Goal: Task Accomplishment & Management: Manage account settings

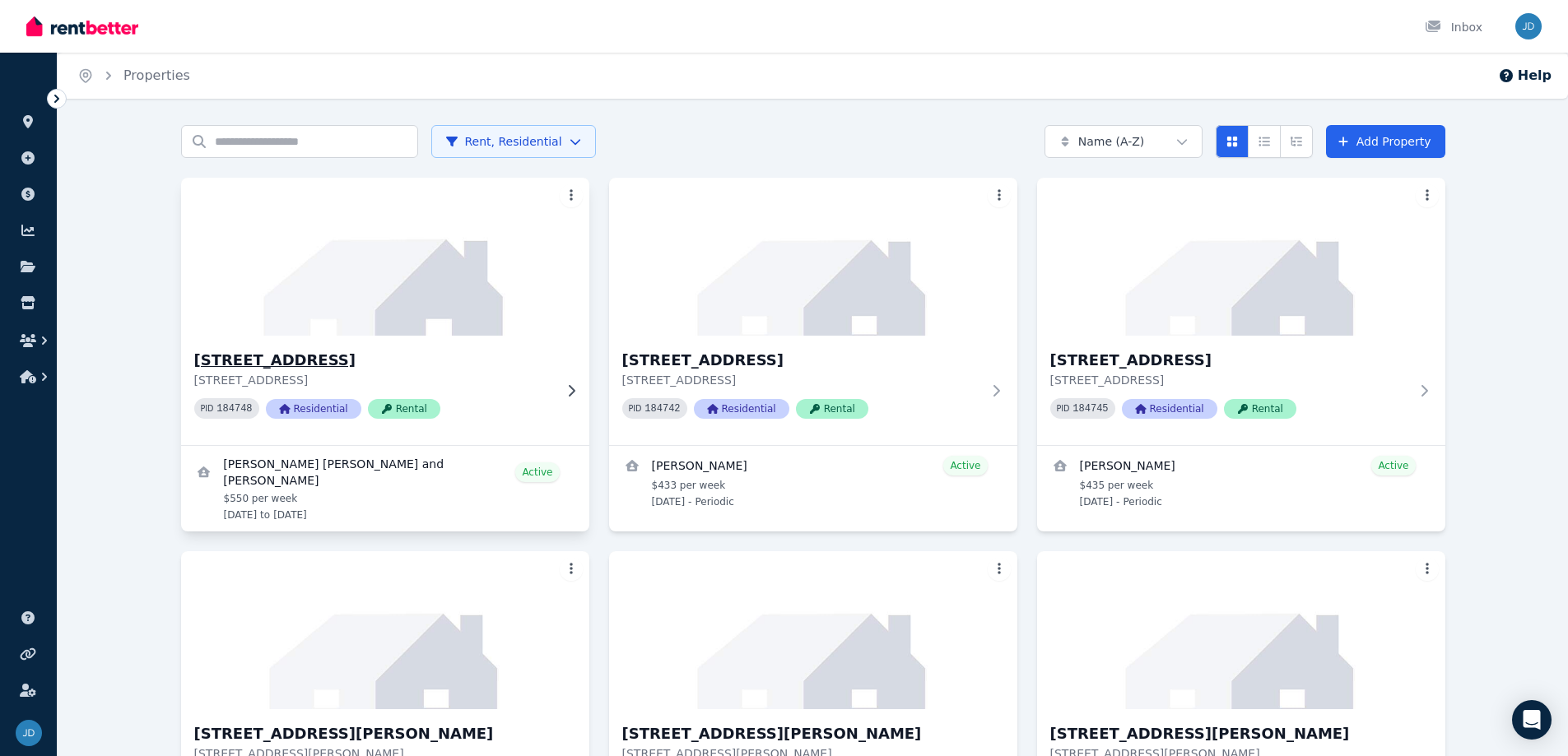
click at [511, 413] on div "PID 184748 Residential Rental" at bounding box center [373, 409] width 358 height 21
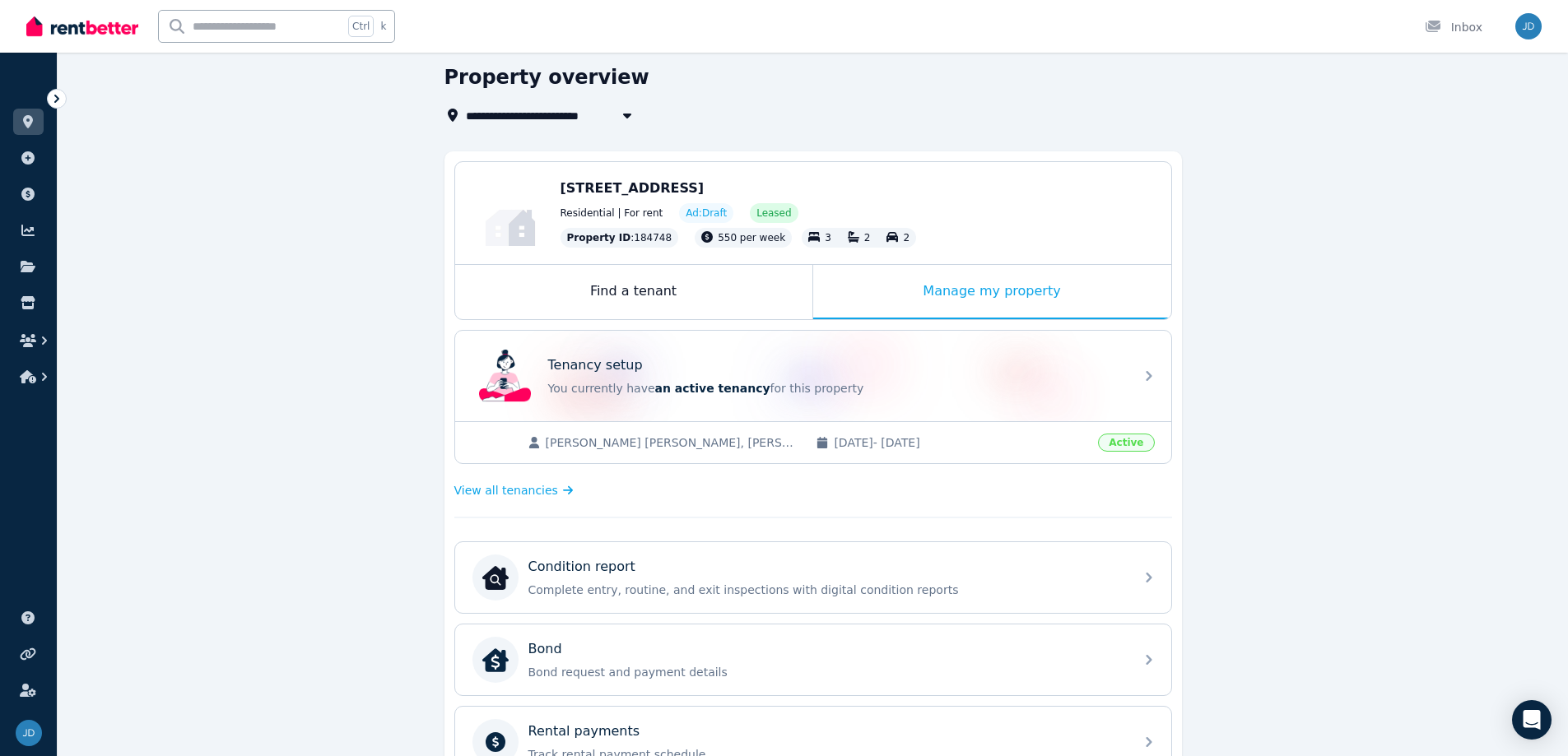
scroll to position [246, 0]
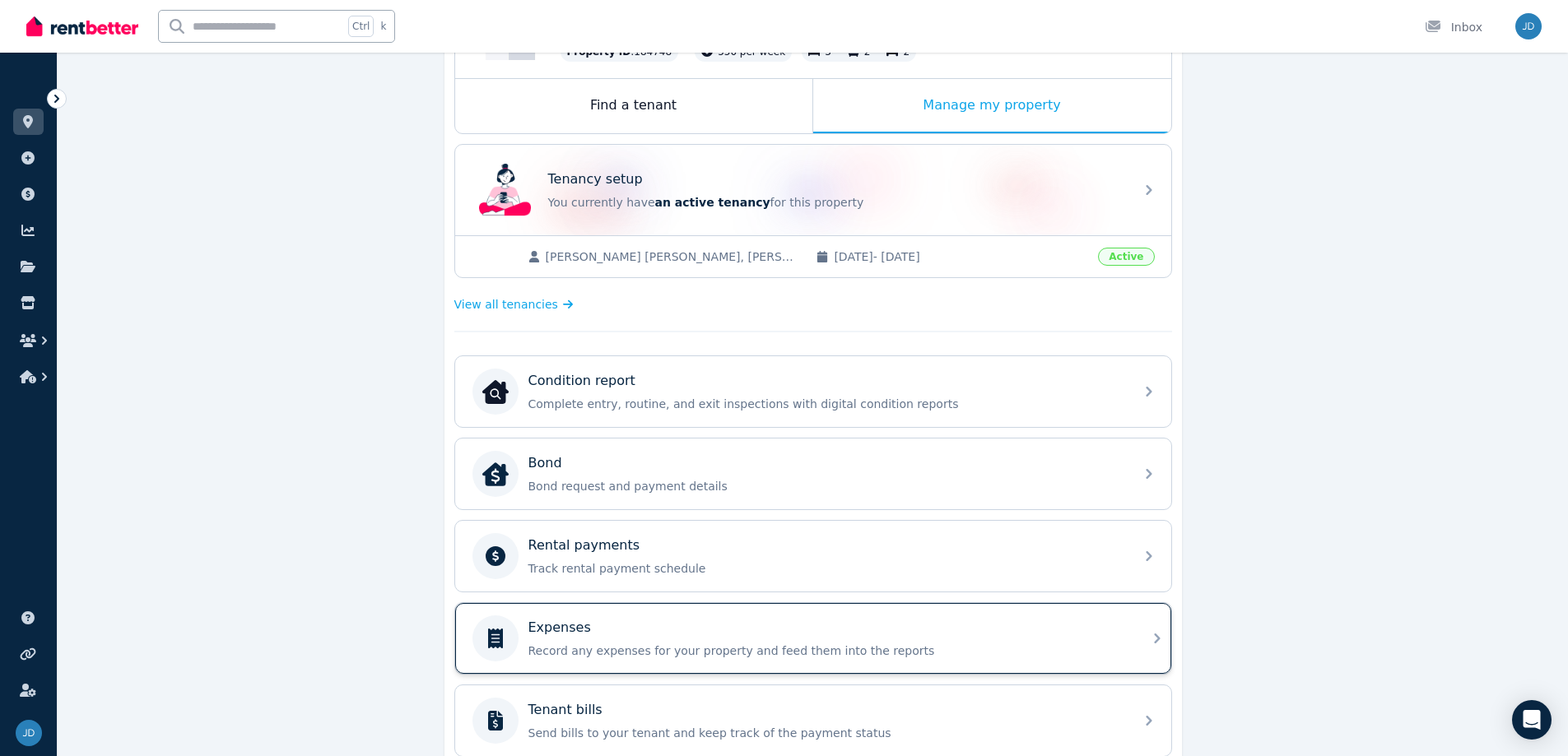
click at [627, 628] on div "Expenses" at bounding box center [826, 627] width 595 height 20
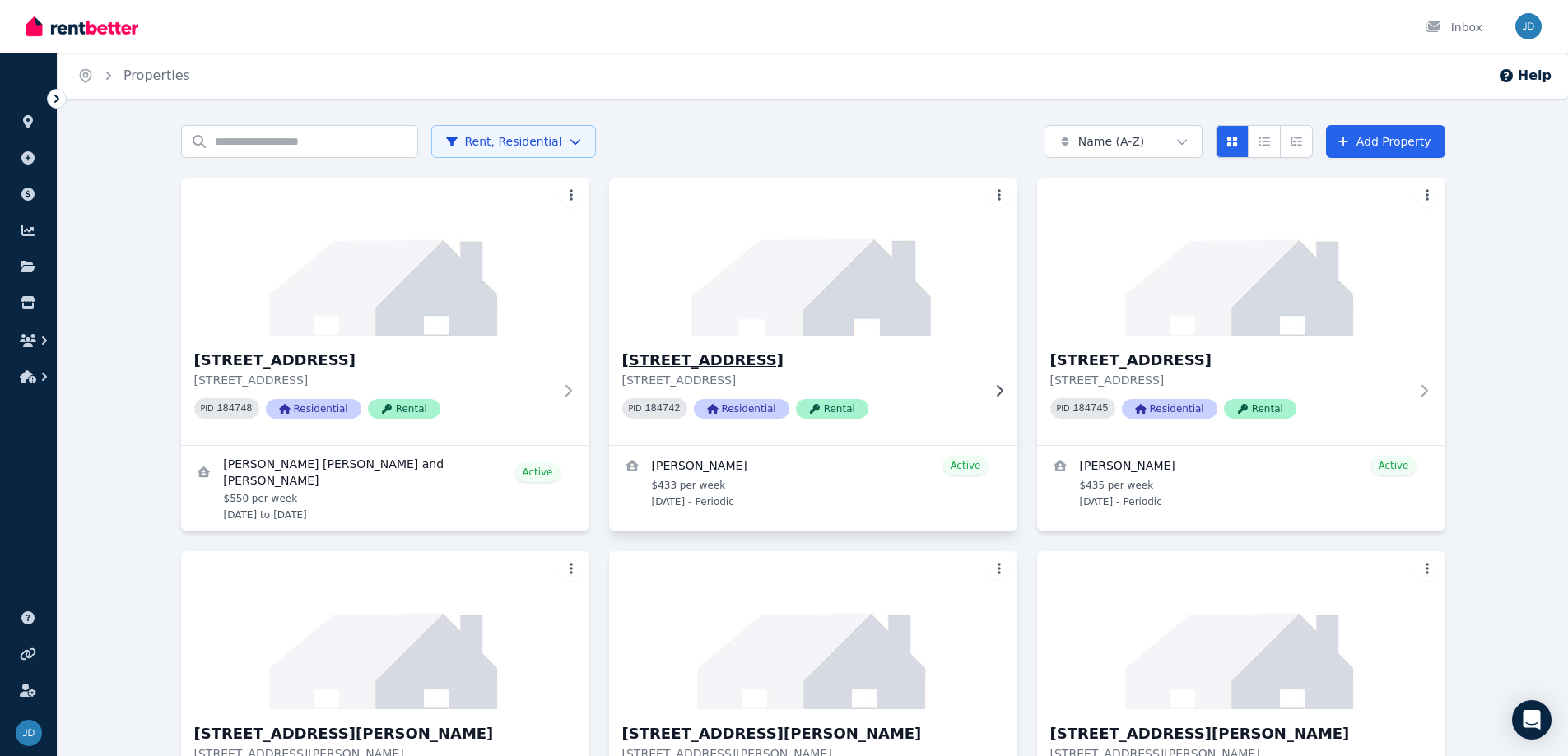
click at [678, 379] on p "[STREET_ADDRESS]" at bounding box center [802, 381] width 358 height 17
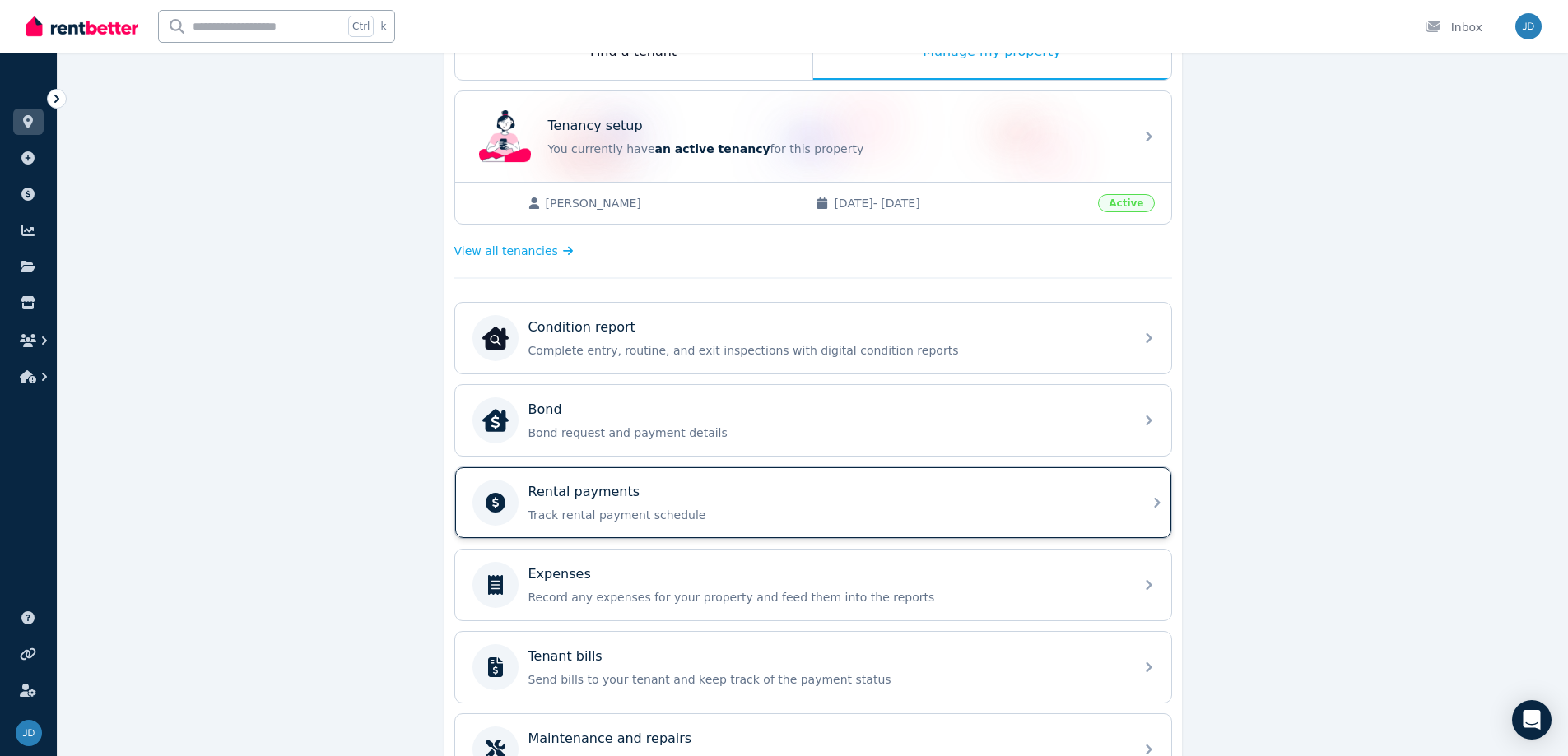
scroll to position [329, 0]
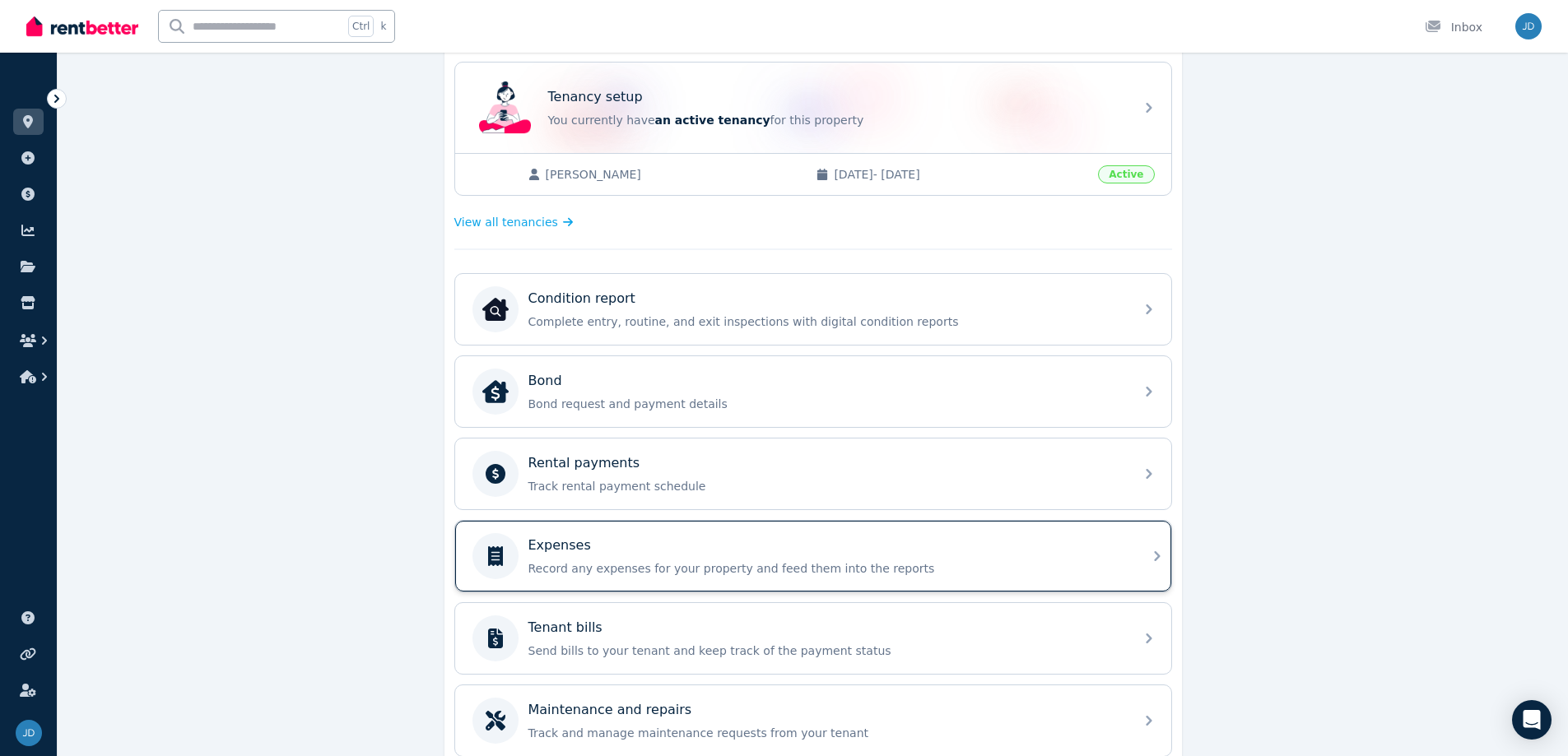
click at [738, 553] on div "Expenses" at bounding box center [826, 545] width 595 height 20
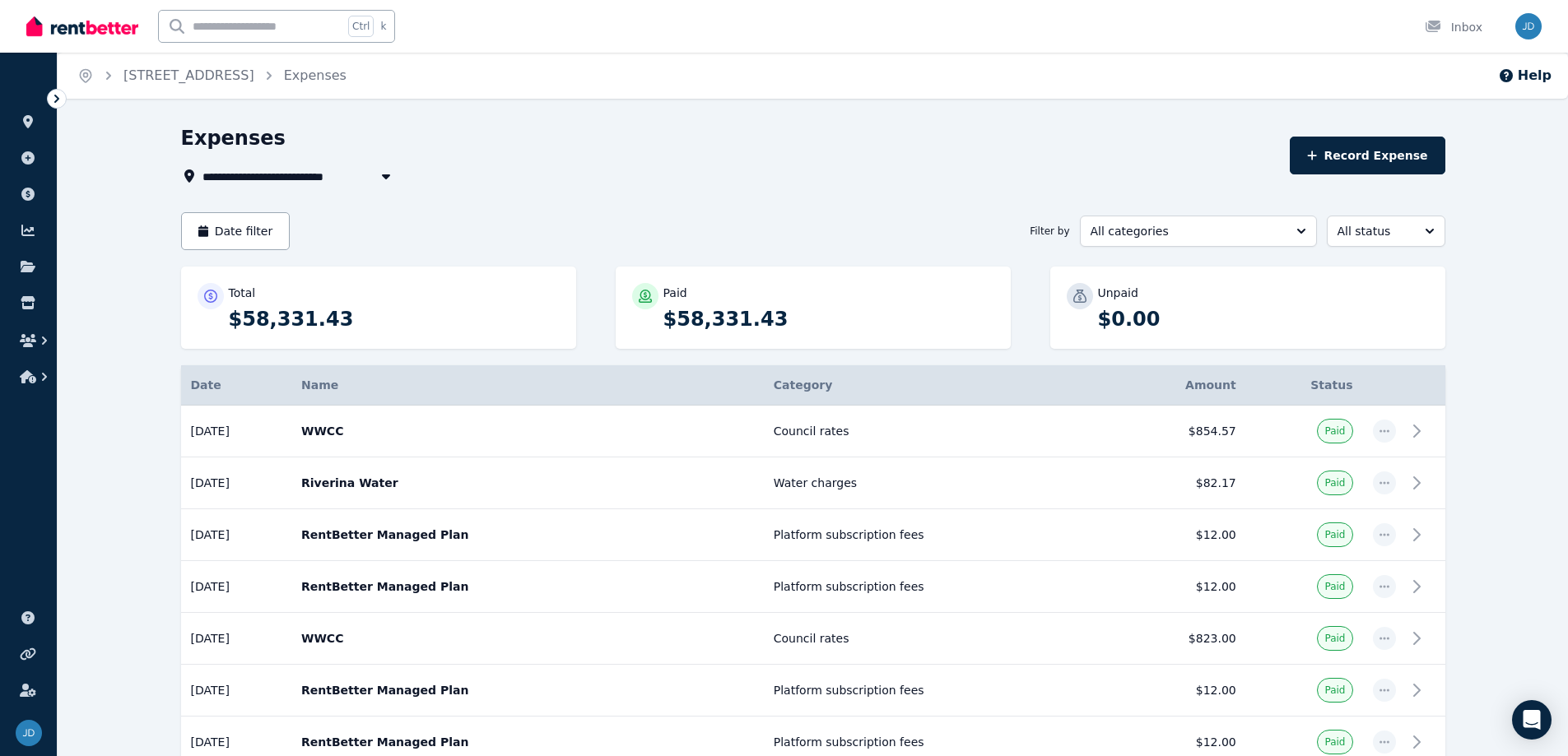
click at [385, 178] on icon "button" at bounding box center [385, 176] width 8 height 5
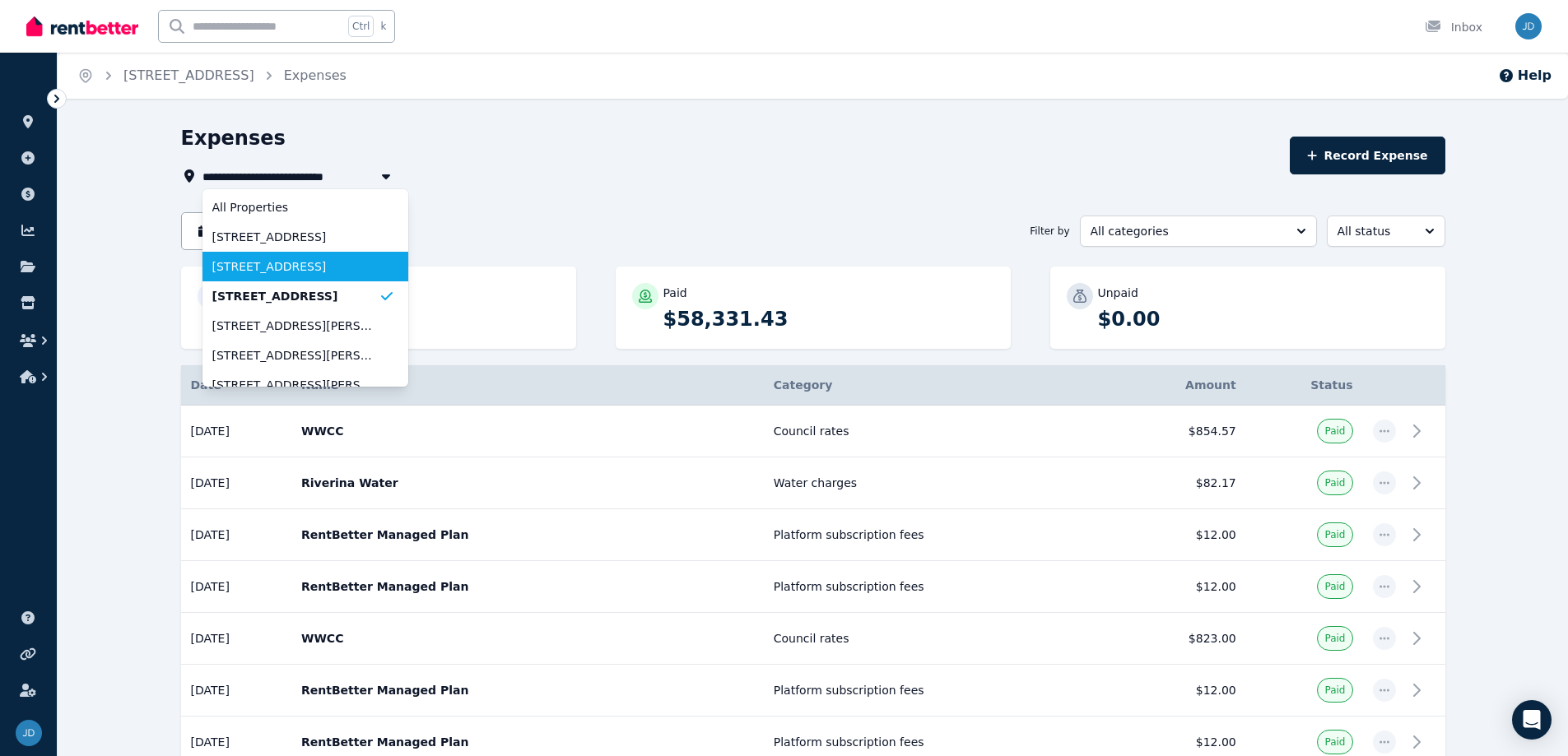
click at [361, 268] on span "[STREET_ADDRESS]" at bounding box center [295, 267] width 166 height 17
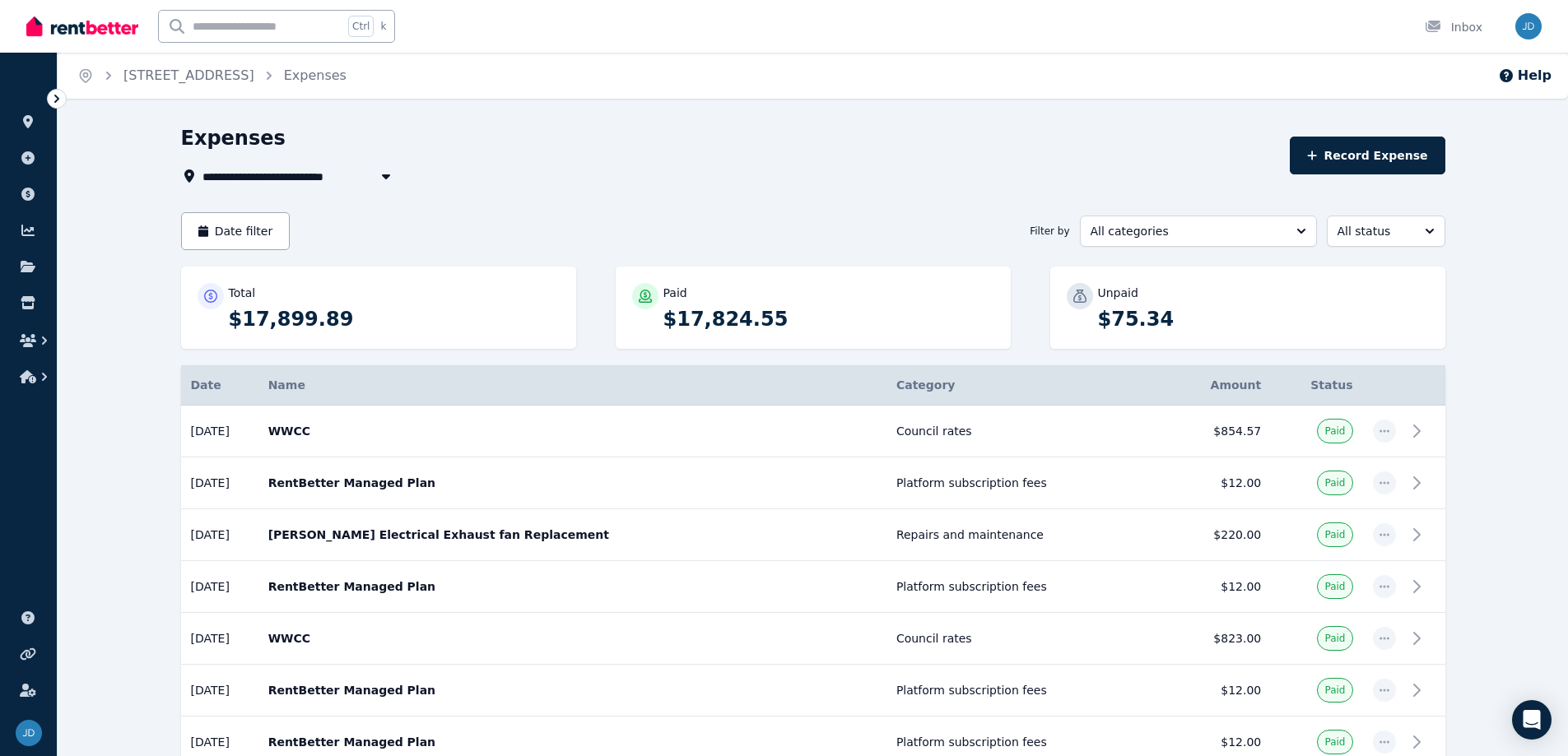
click at [385, 176] on icon "button" at bounding box center [385, 176] width 8 height 5
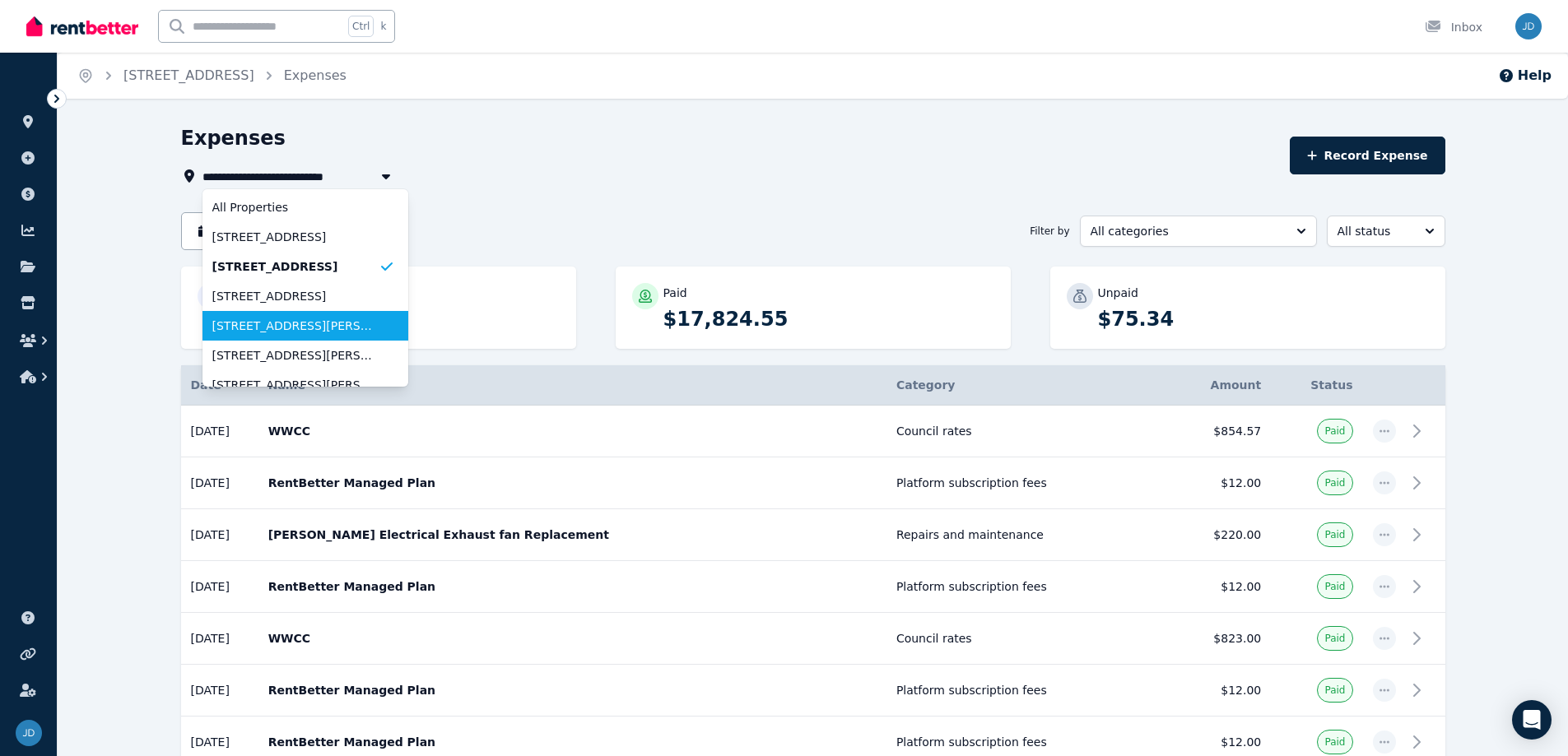
click at [357, 320] on span "[STREET_ADDRESS][PERSON_NAME]" at bounding box center [295, 326] width 166 height 17
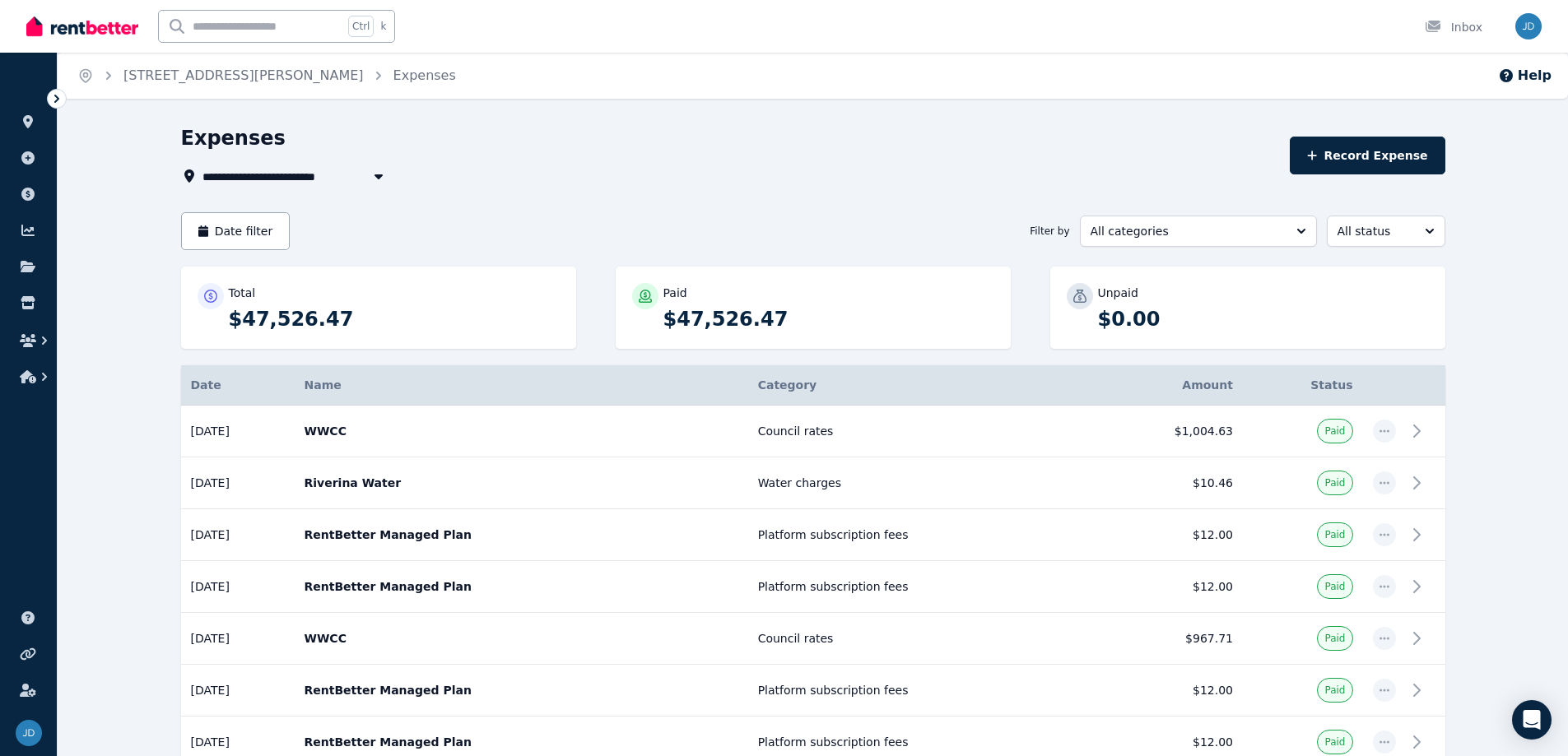
click at [378, 174] on icon "button" at bounding box center [379, 176] width 17 height 13
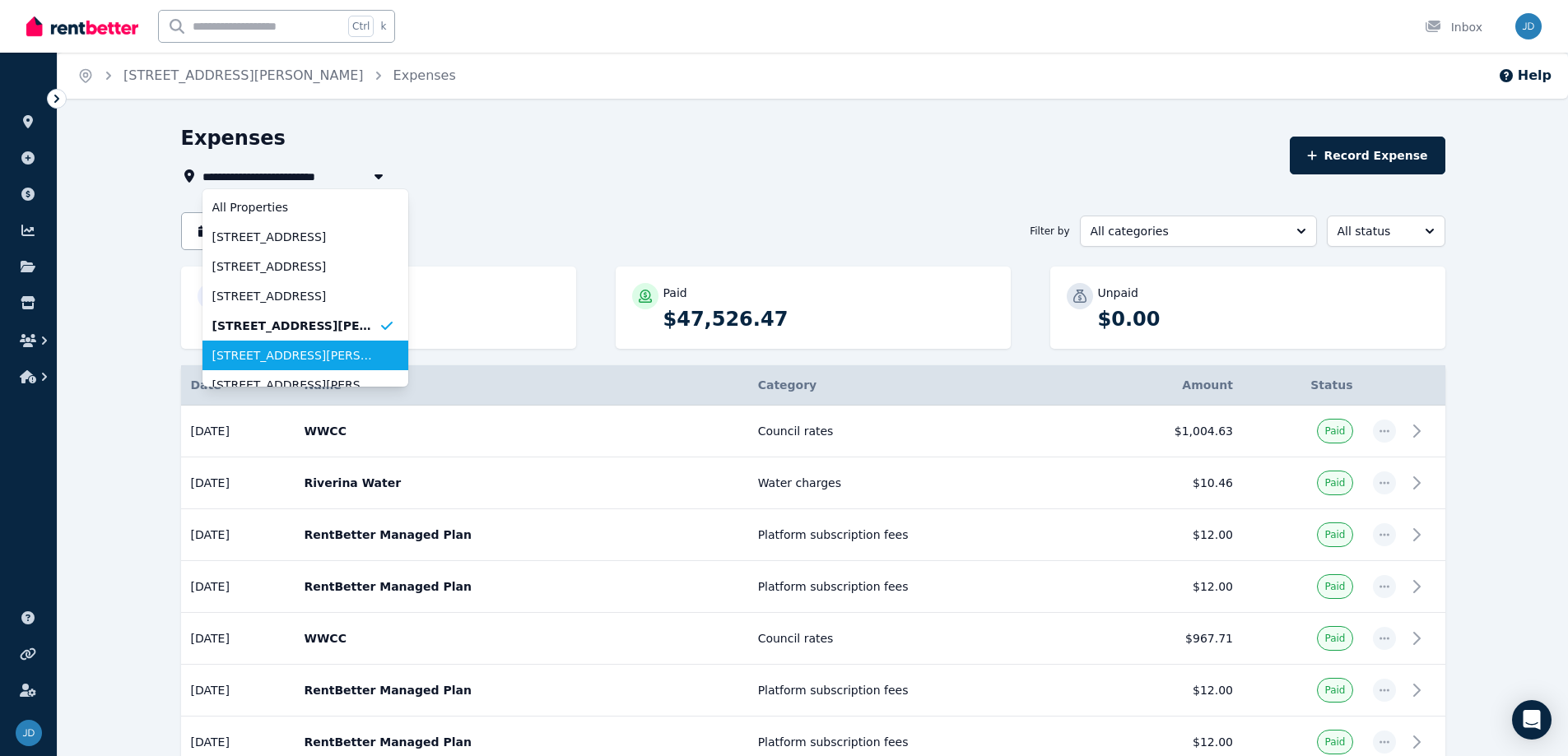
click at [341, 352] on span "[STREET_ADDRESS][PERSON_NAME]" at bounding box center [295, 356] width 166 height 17
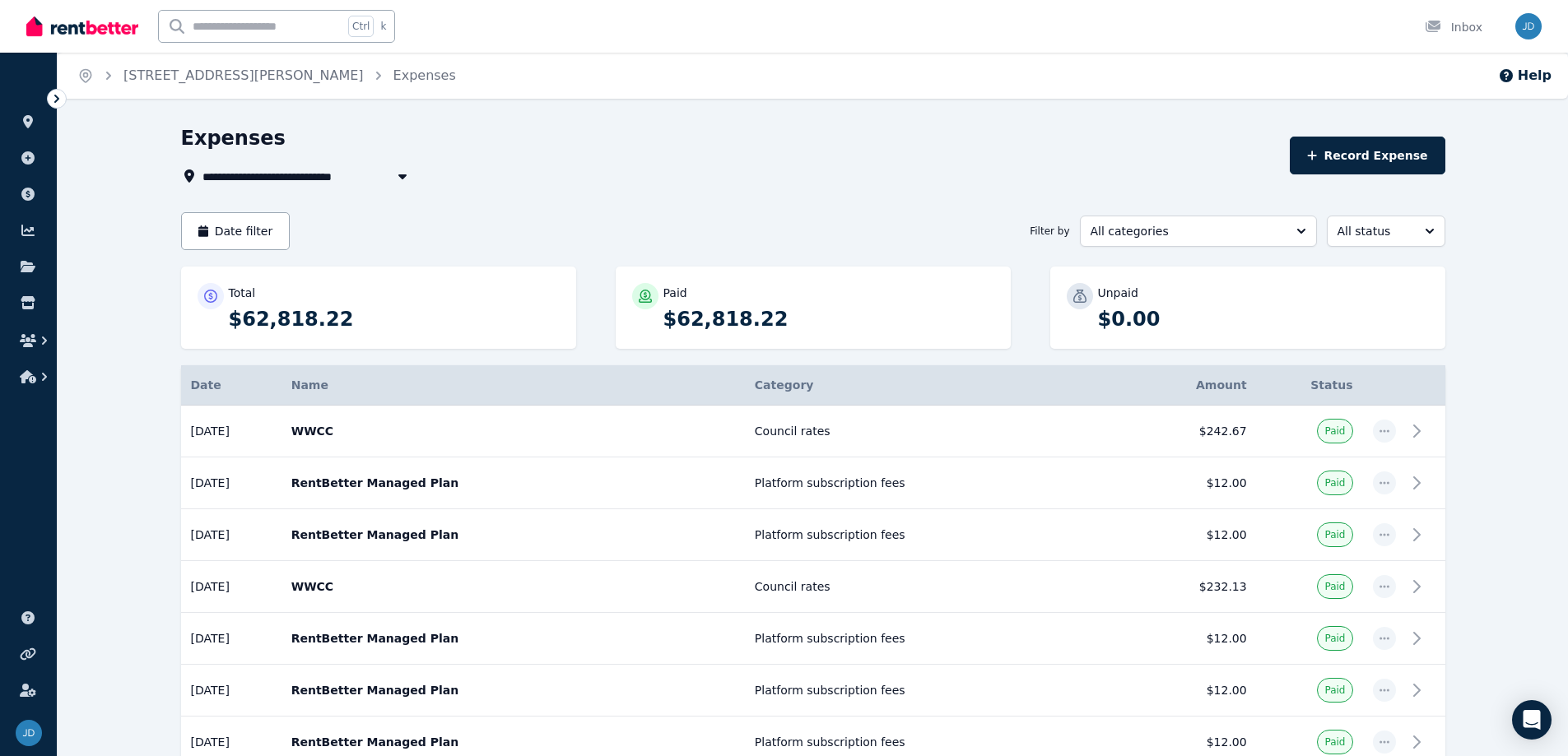
click at [400, 178] on icon "button" at bounding box center [402, 176] width 17 height 13
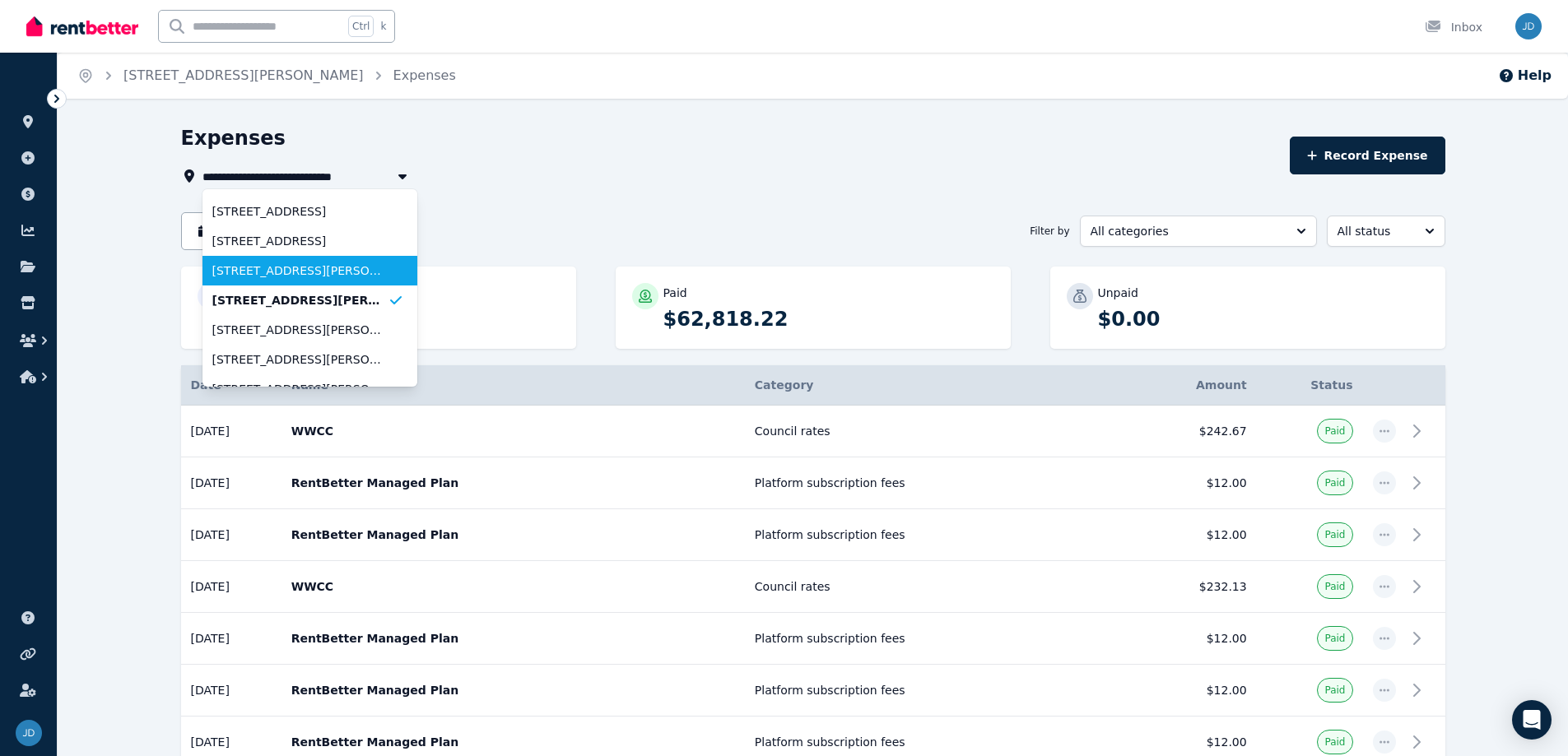
scroll to position [82, 0]
click at [353, 276] on span "[STREET_ADDRESS][PERSON_NAME]" at bounding box center [300, 273] width 175 height 17
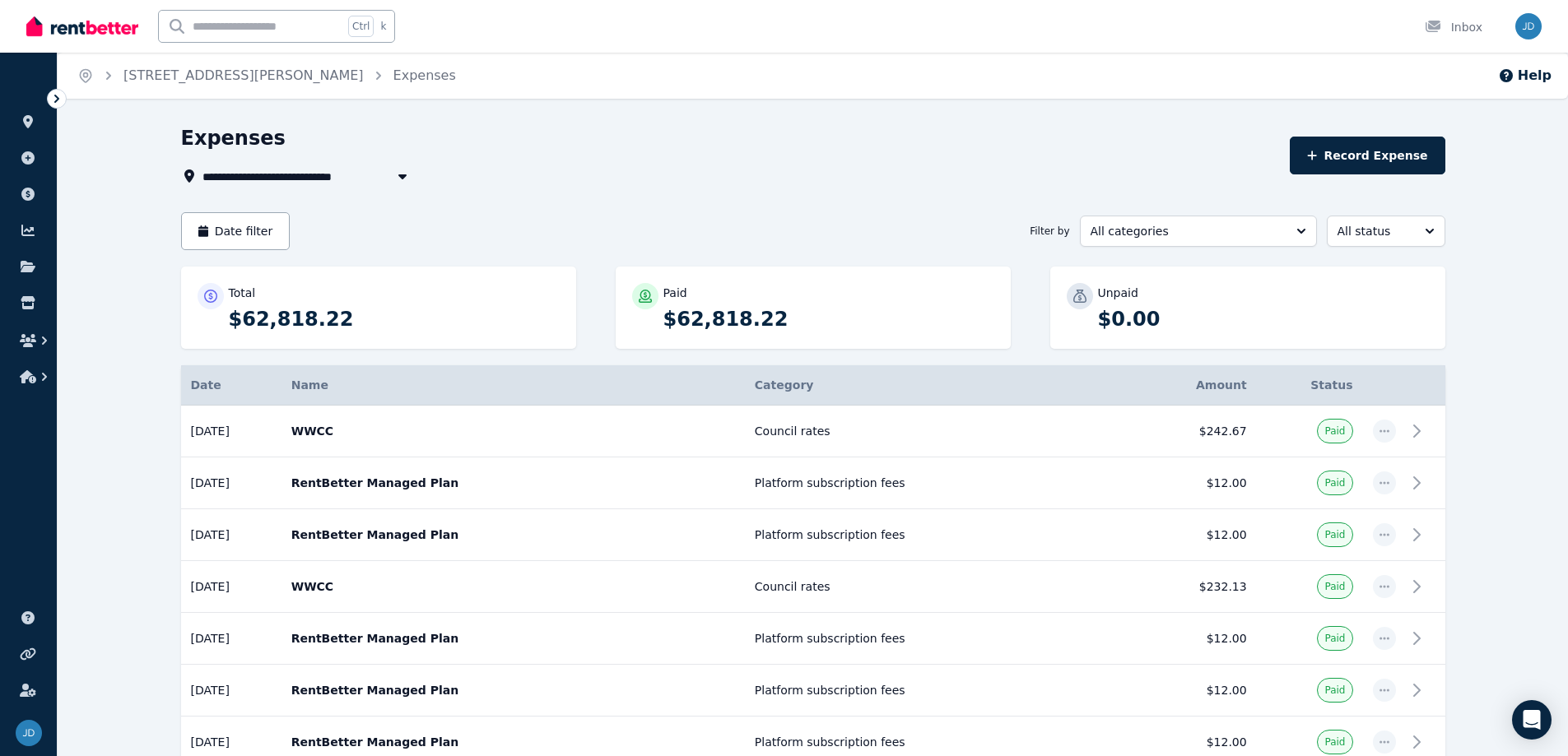
click at [403, 174] on icon "button" at bounding box center [402, 176] width 17 height 13
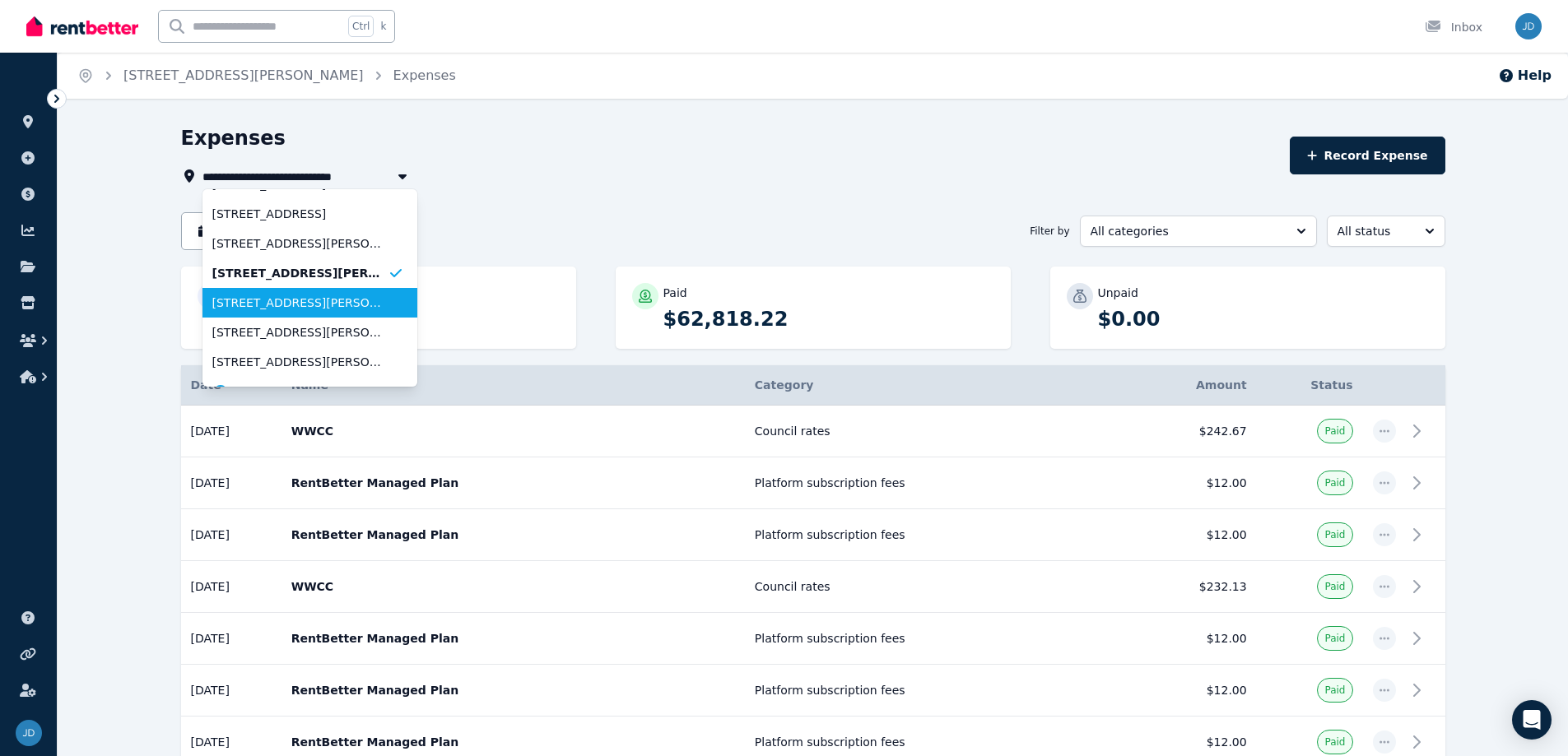
click at [355, 296] on span "[STREET_ADDRESS][PERSON_NAME]" at bounding box center [300, 303] width 175 height 17
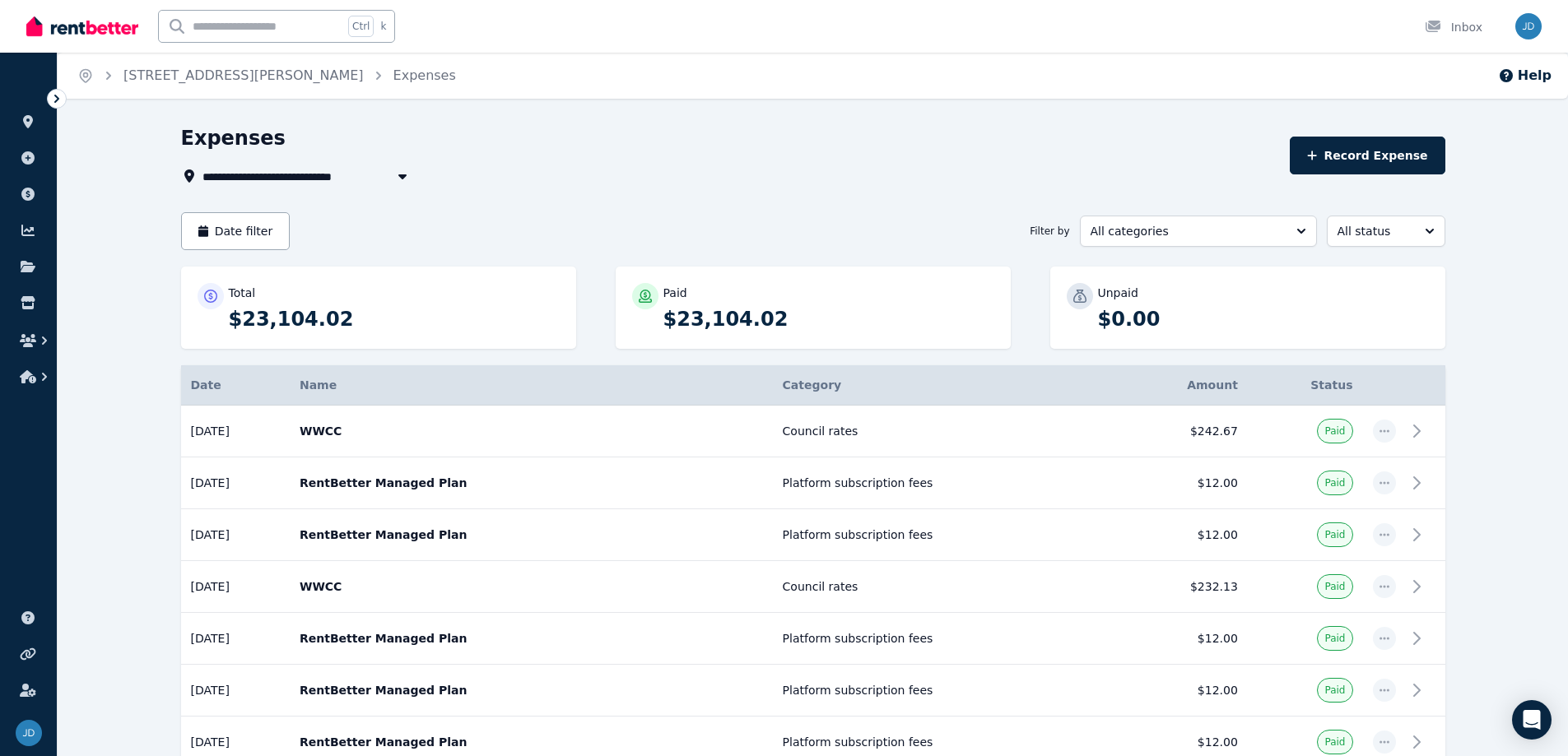
click at [400, 171] on icon "button" at bounding box center [402, 176] width 17 height 13
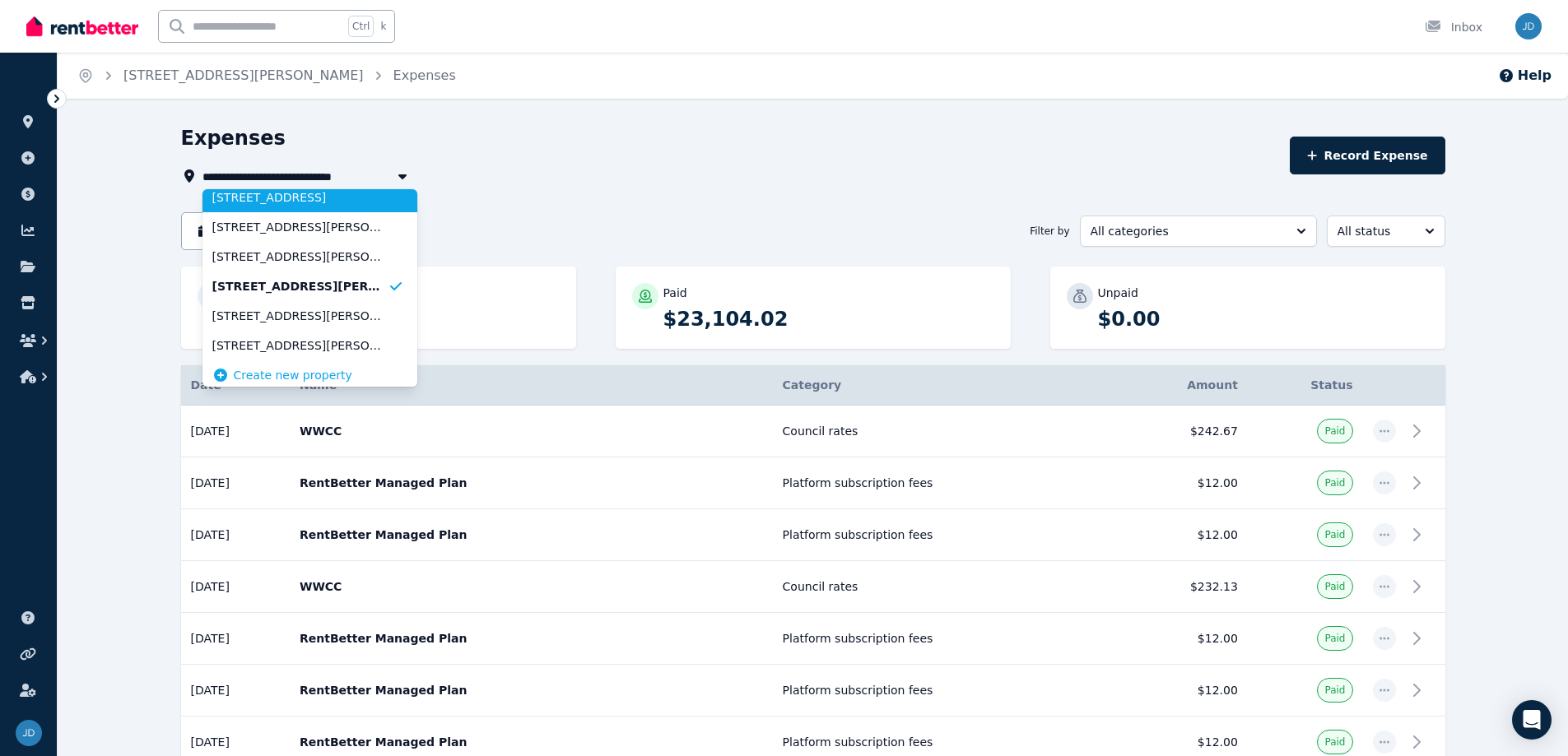
scroll to position [105, 0]
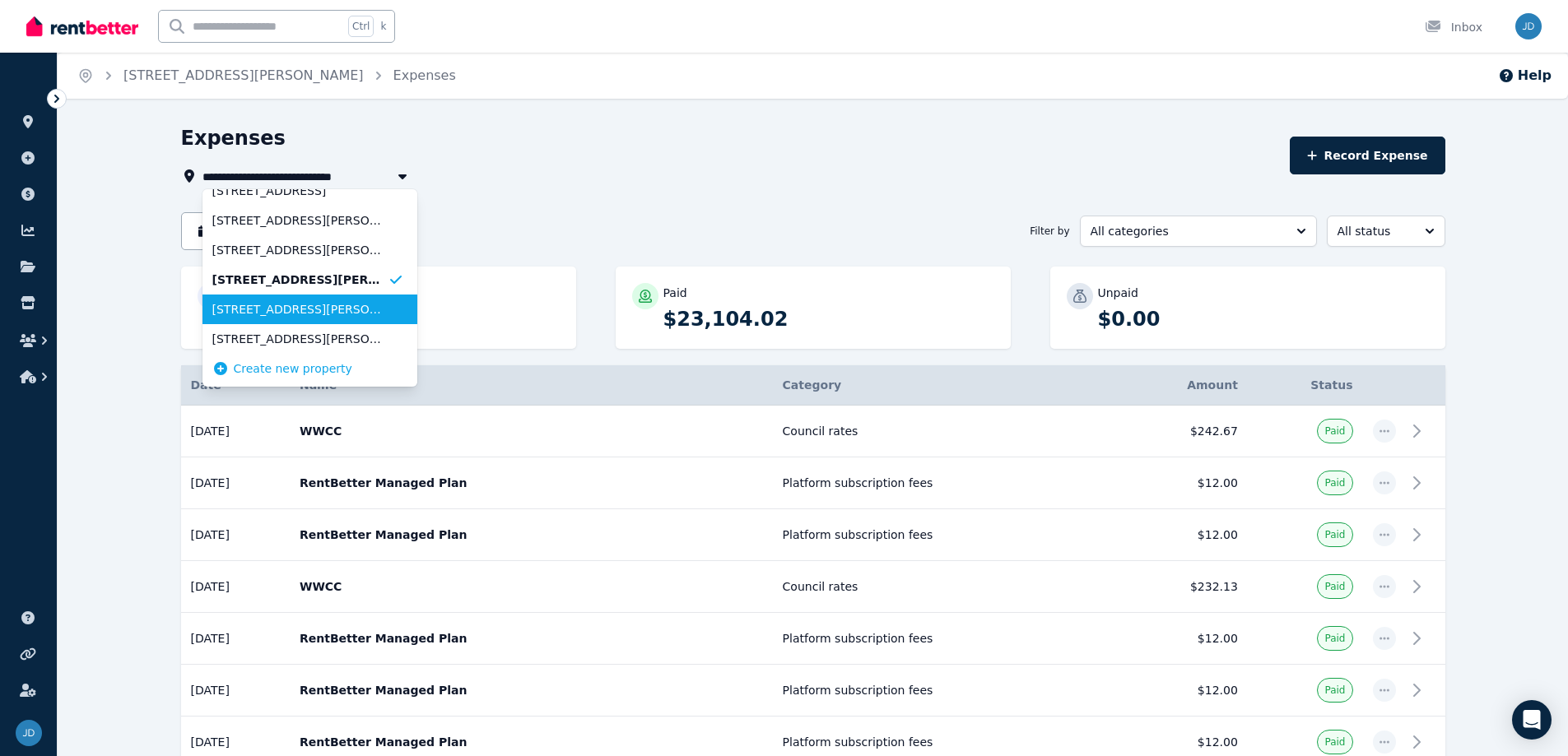
click at [341, 308] on span "[STREET_ADDRESS][PERSON_NAME]" at bounding box center [300, 310] width 175 height 17
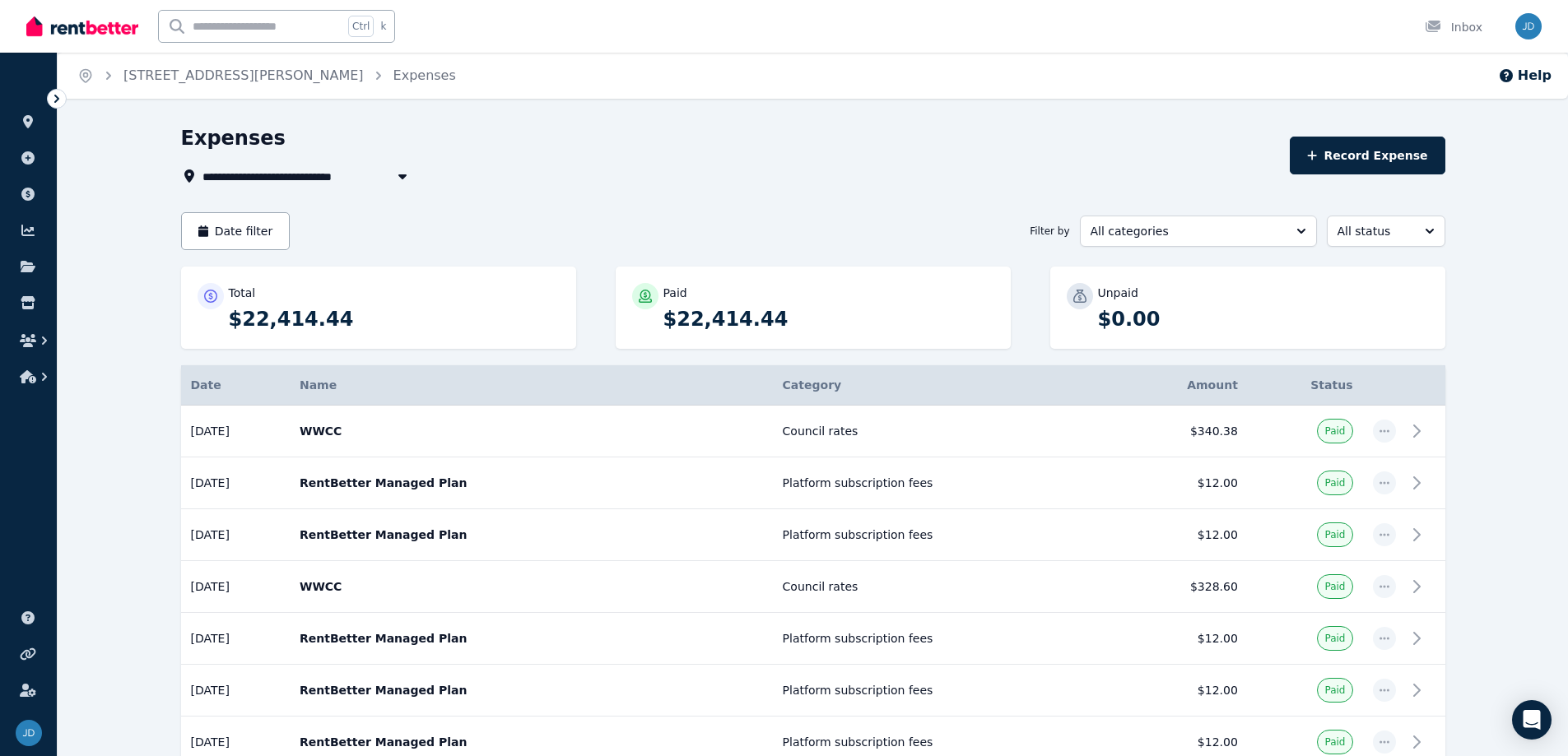
click at [407, 178] on icon "button" at bounding box center [402, 176] width 17 height 13
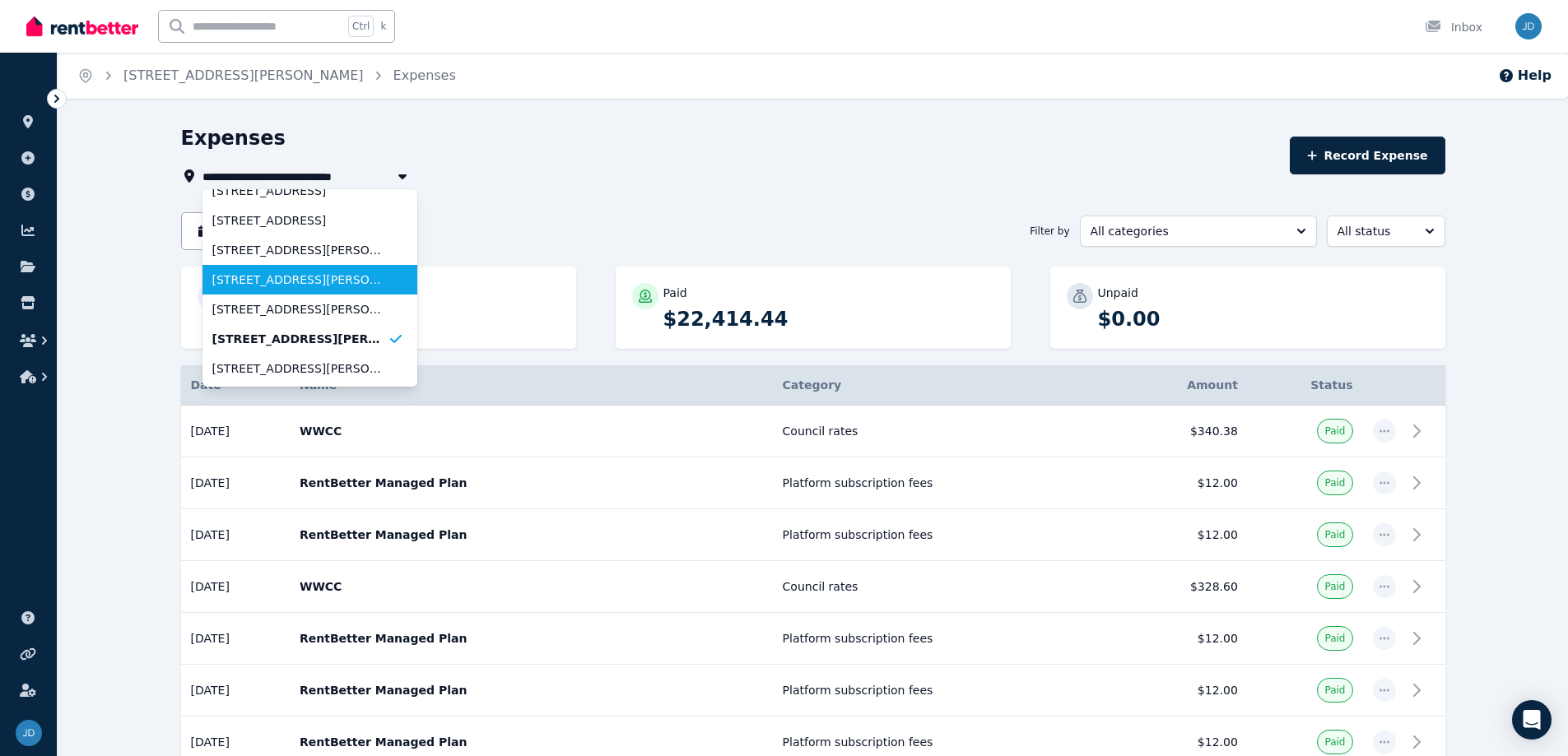
scroll to position [105, 0]
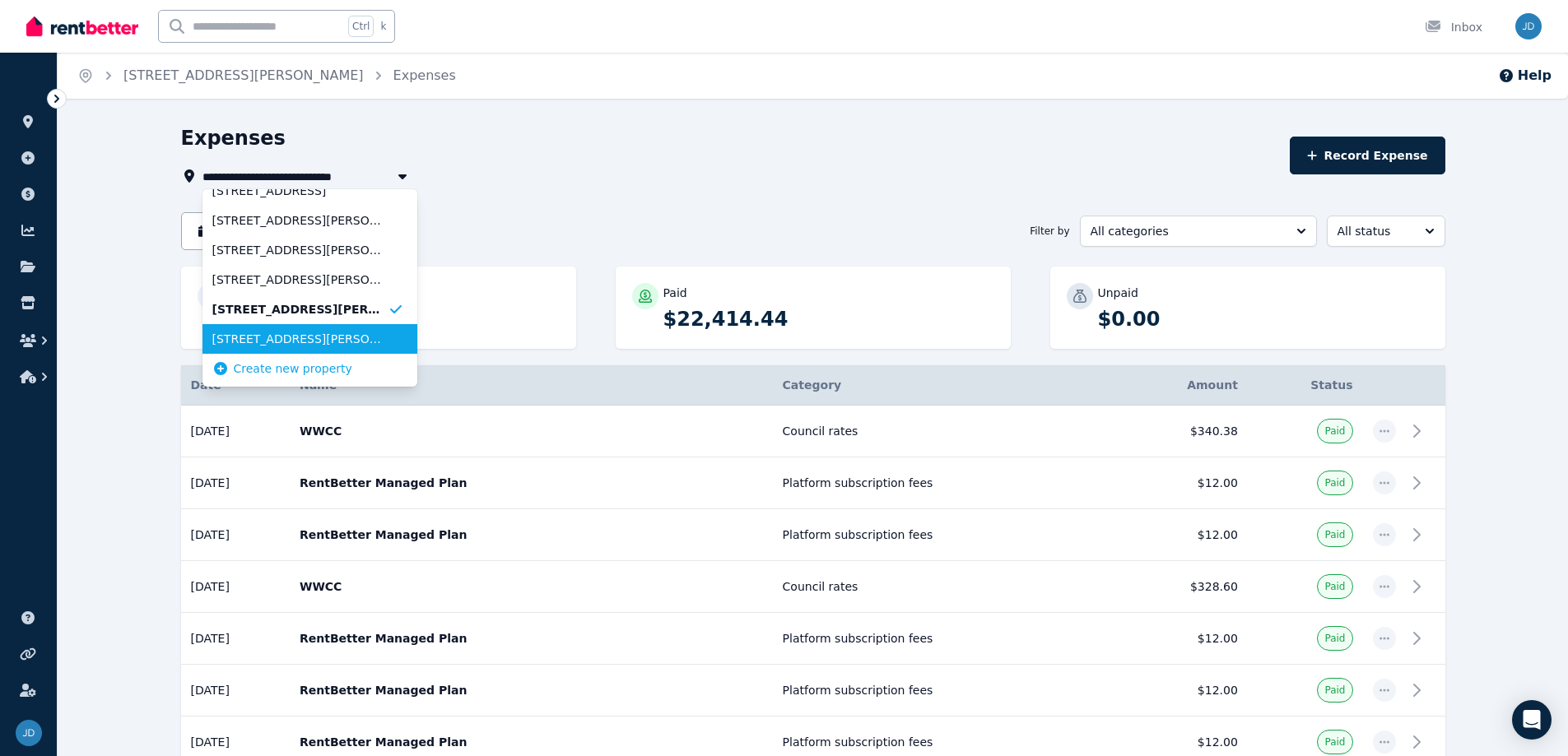
click at [345, 346] on span "[STREET_ADDRESS][PERSON_NAME]" at bounding box center [300, 339] width 175 height 17
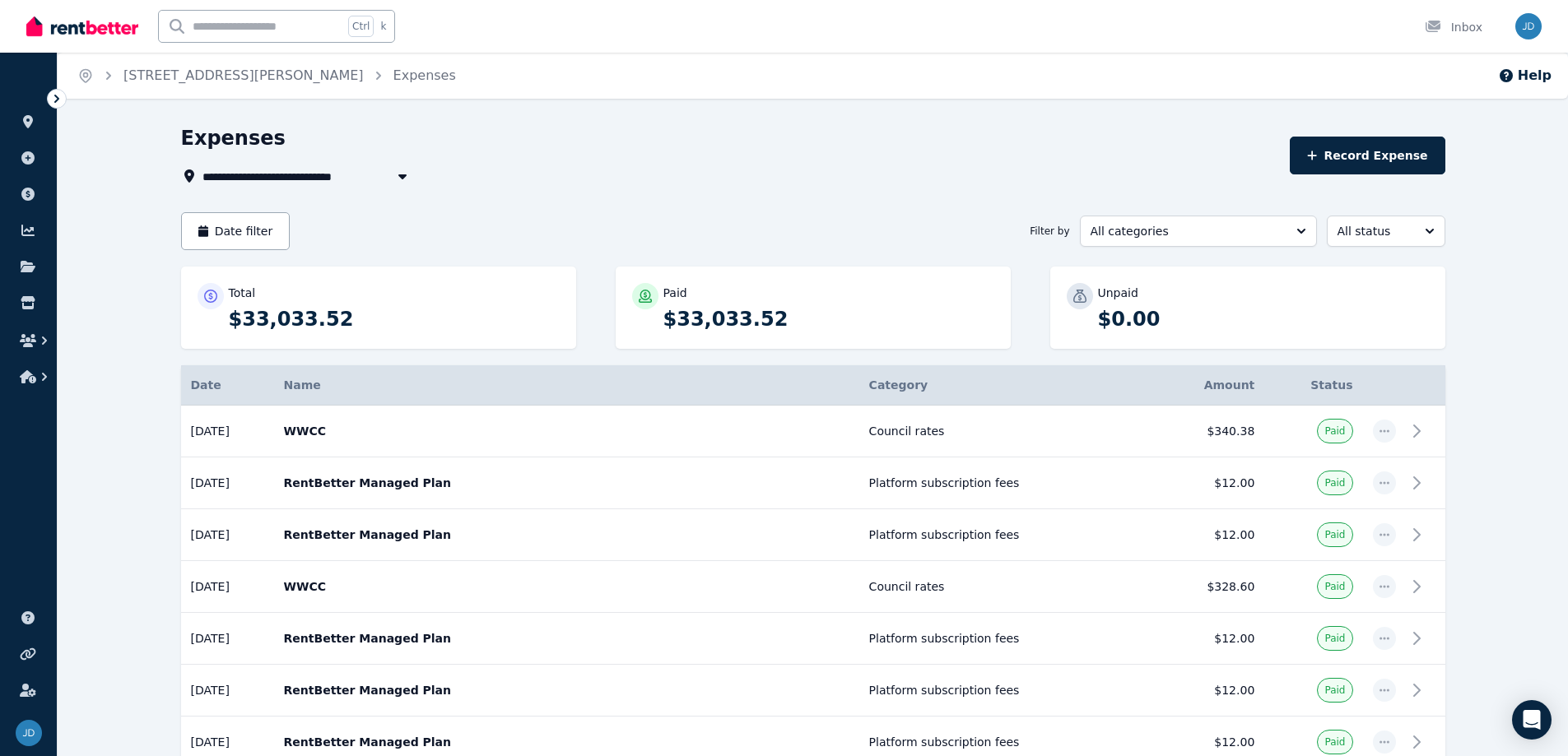
click at [402, 177] on icon "button" at bounding box center [401, 176] width 8 height 5
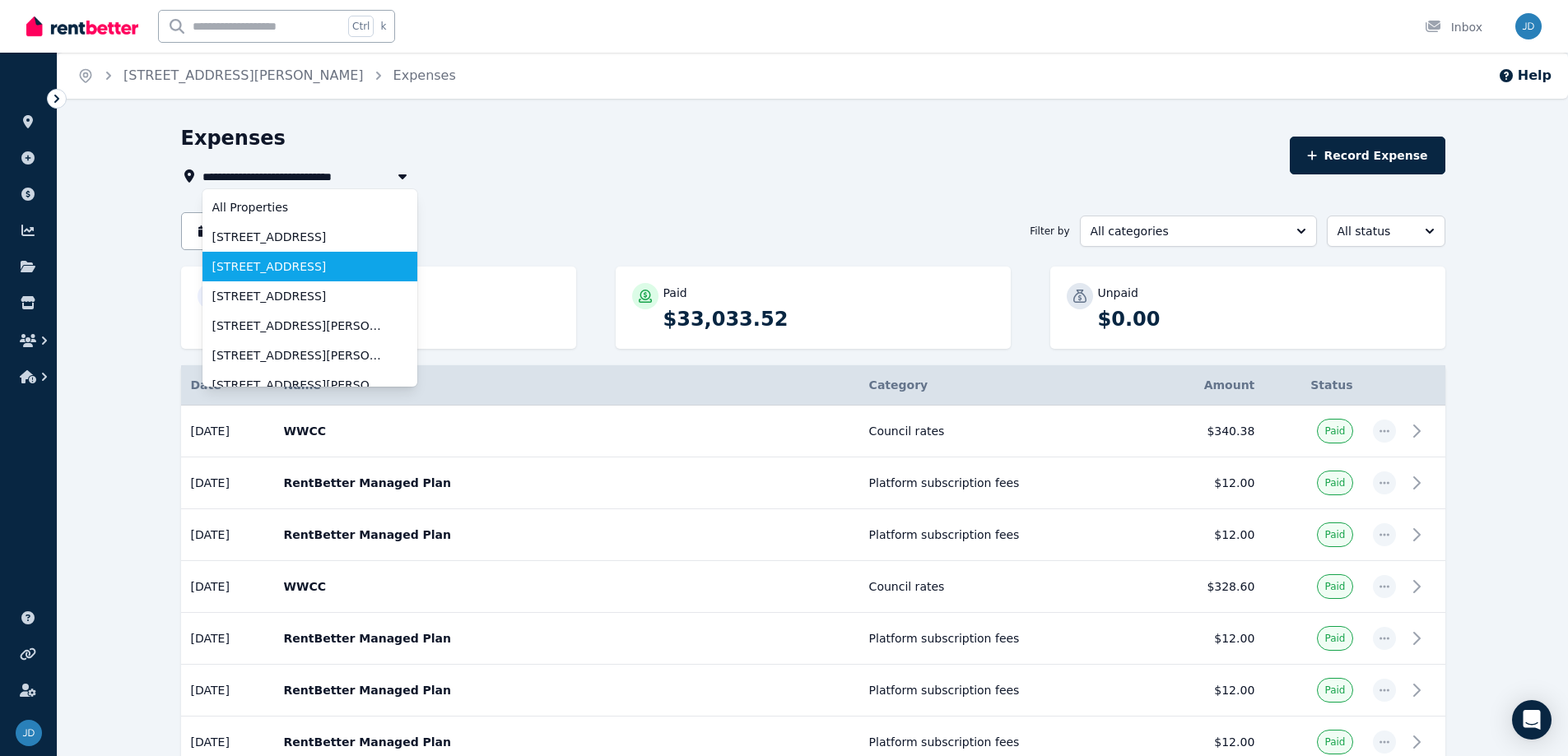
click at [355, 268] on span "[STREET_ADDRESS]" at bounding box center [300, 267] width 175 height 17
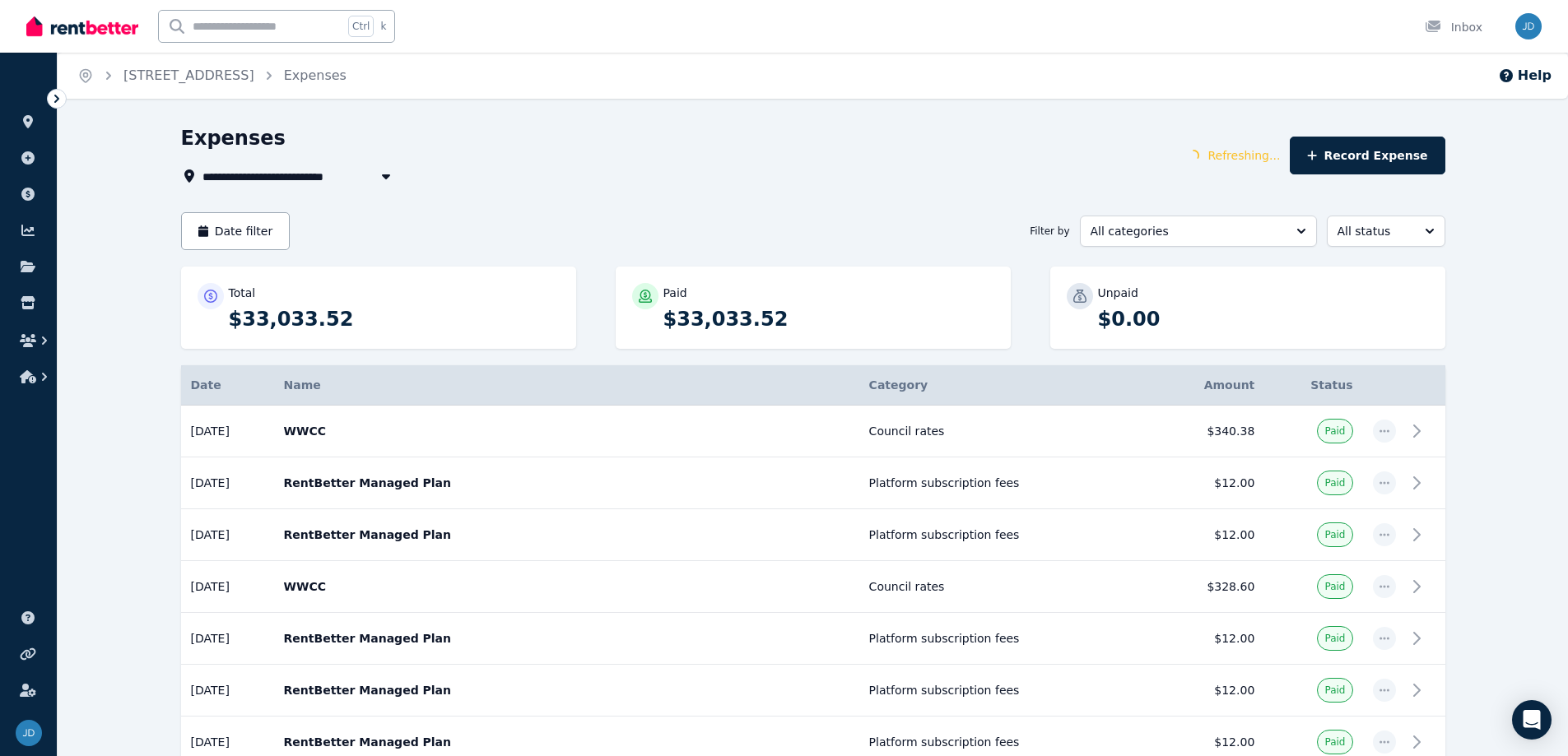
type input "**********"
